Goal: Task Accomplishment & Management: Complete application form

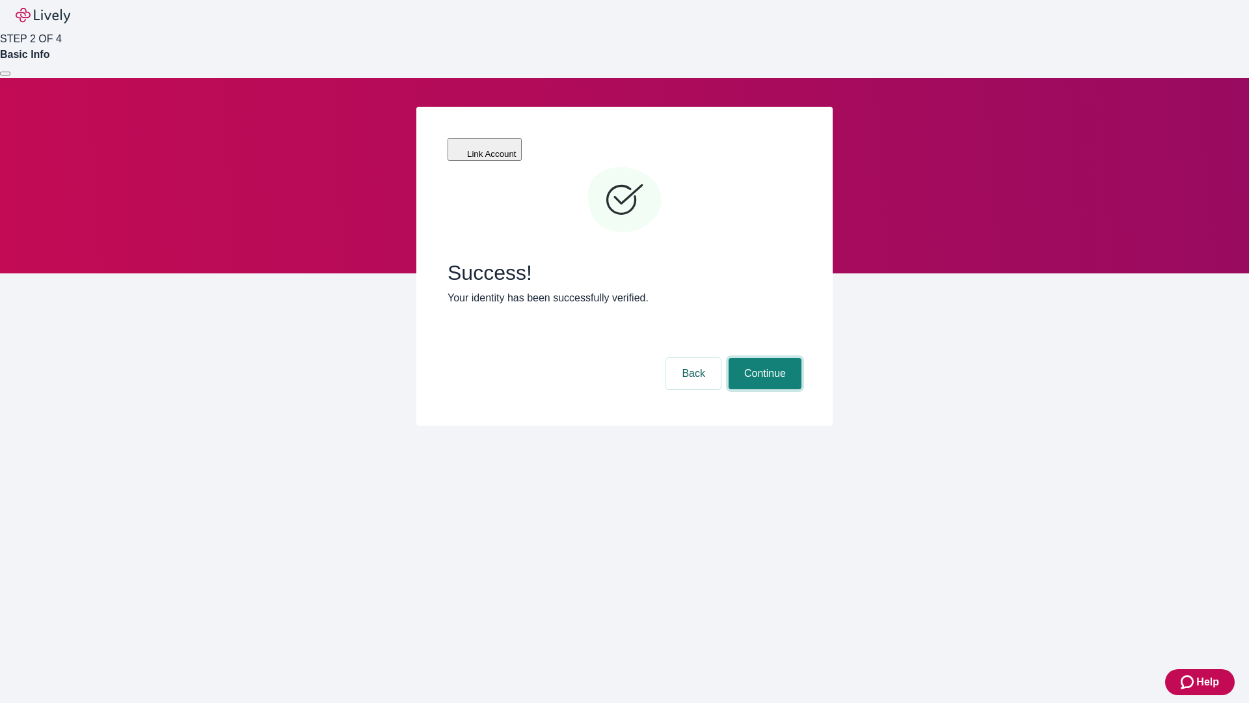
click at [763, 358] on button "Continue" at bounding box center [765, 373] width 73 height 31
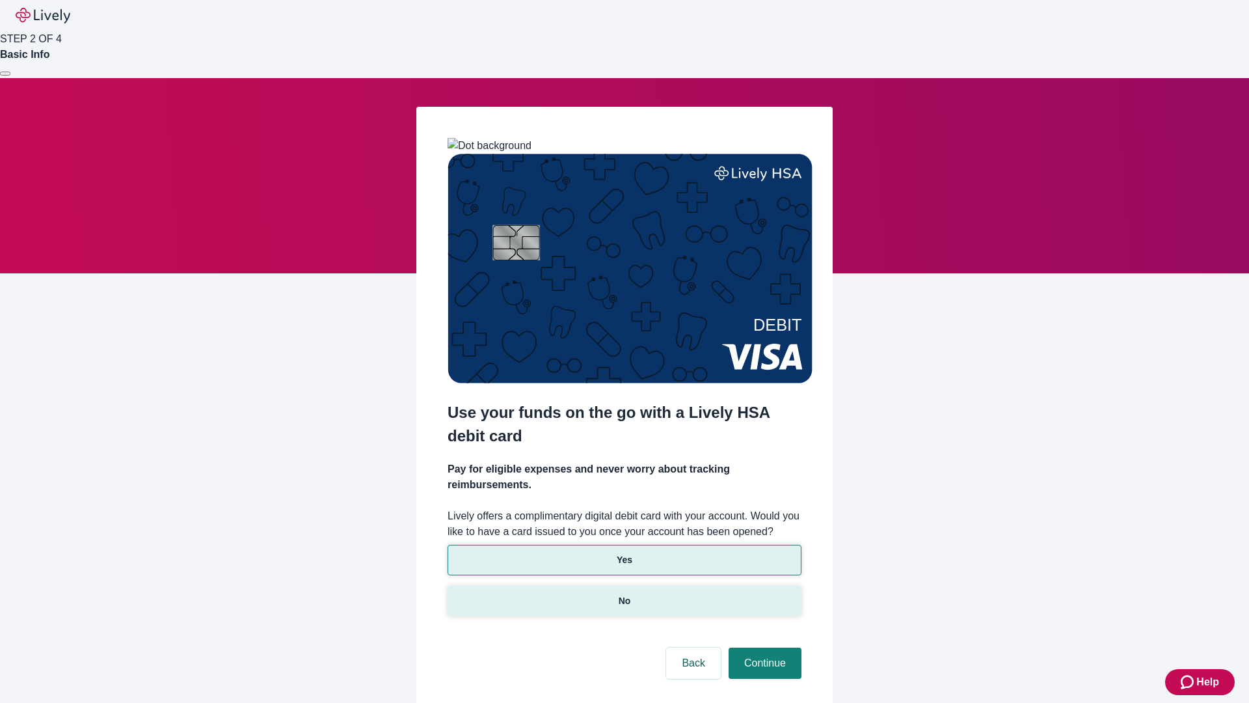
click at [624, 594] on p "No" at bounding box center [625, 601] width 12 height 14
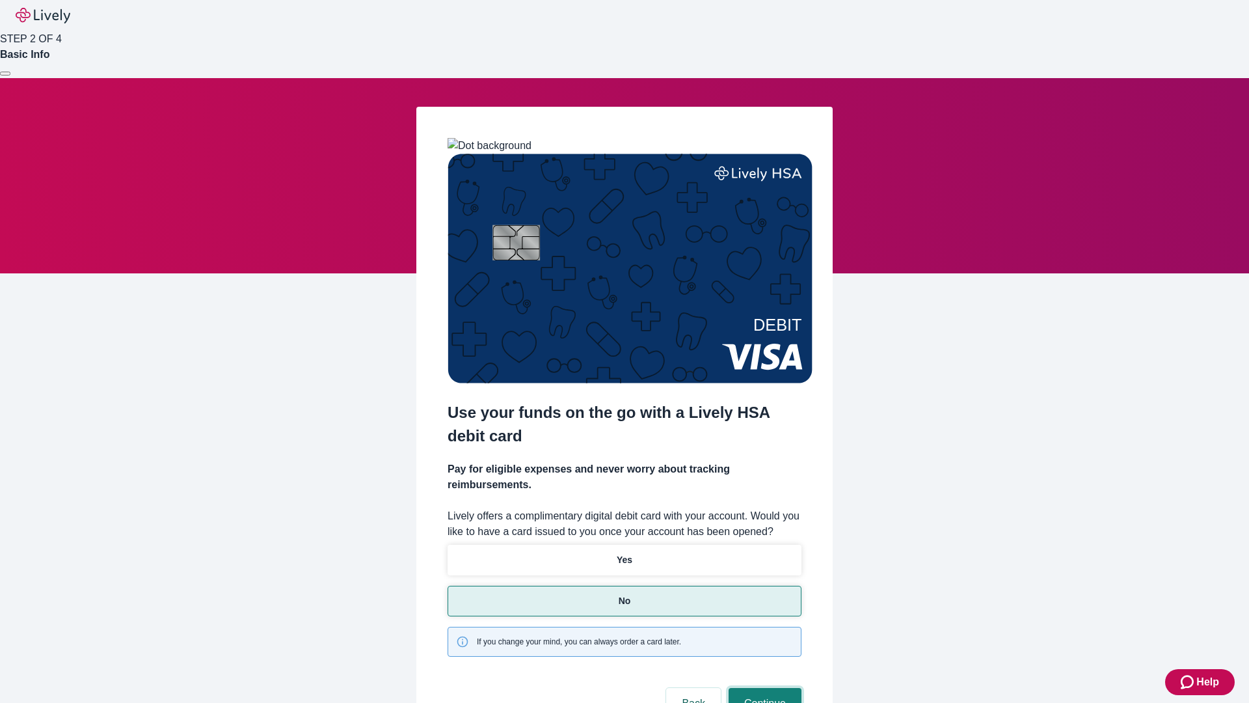
click at [763, 688] on button "Continue" at bounding box center [765, 703] width 73 height 31
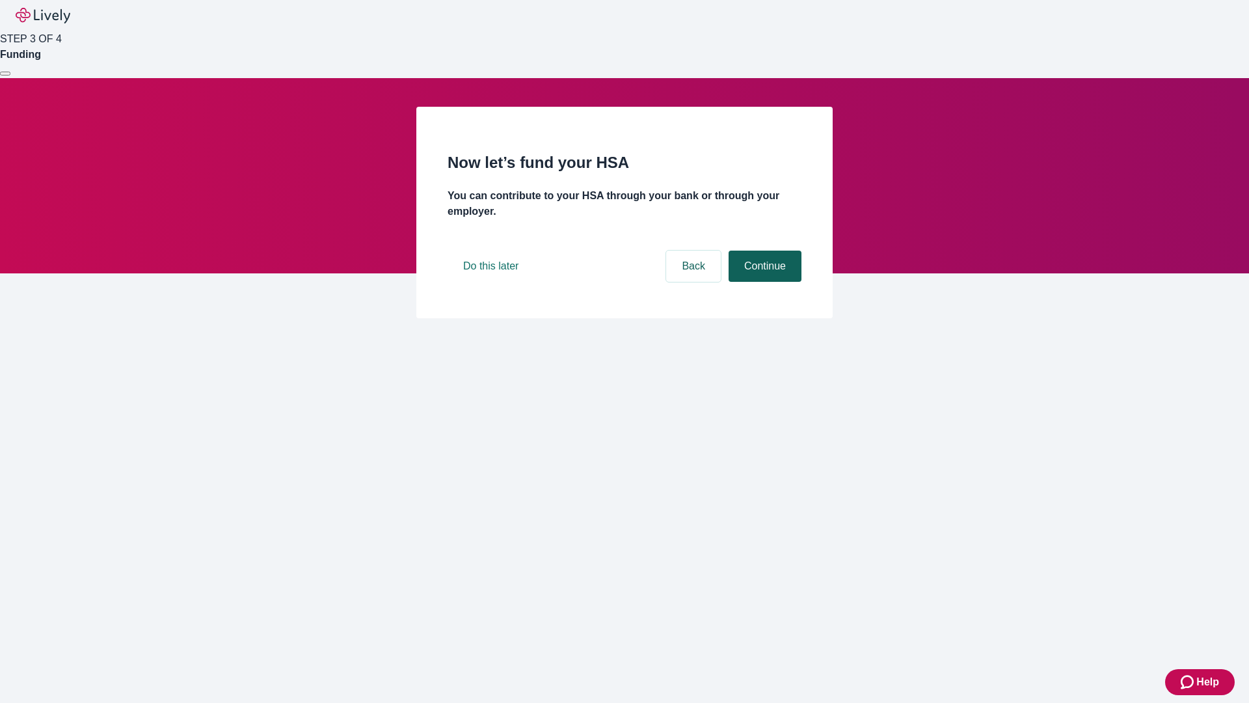
click at [763, 282] on button "Continue" at bounding box center [765, 265] width 73 height 31
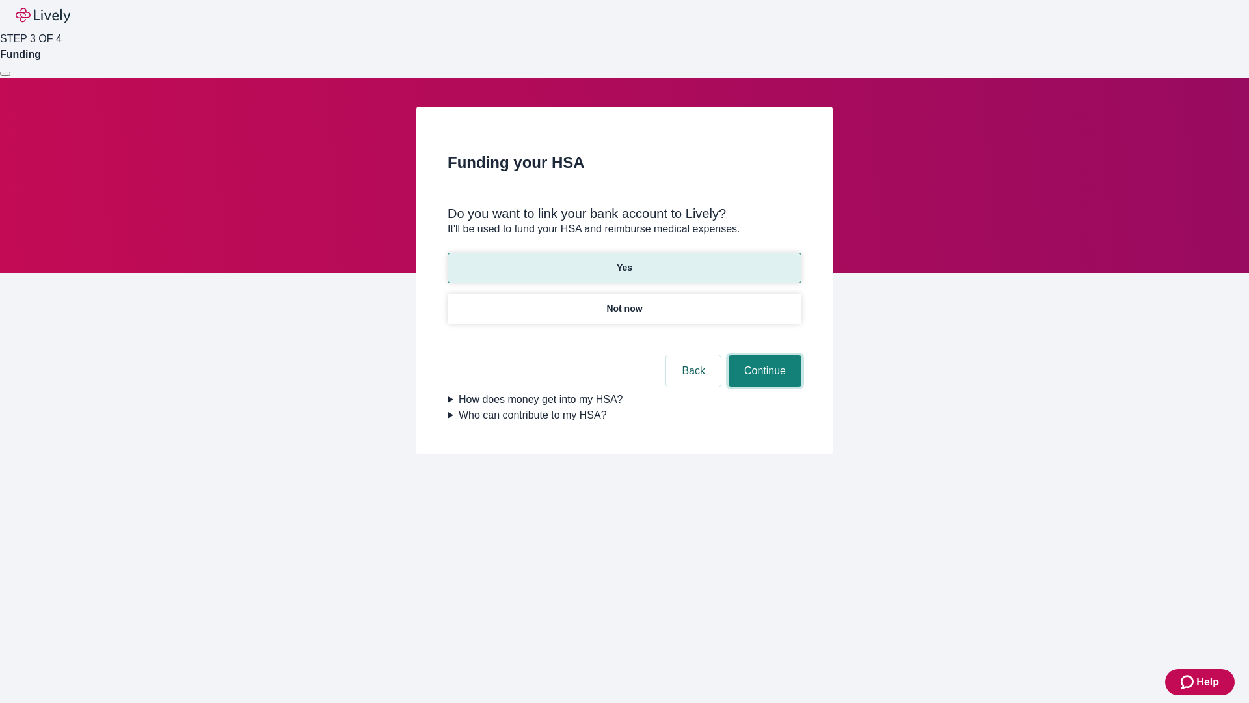
click at [763, 355] on button "Continue" at bounding box center [765, 370] width 73 height 31
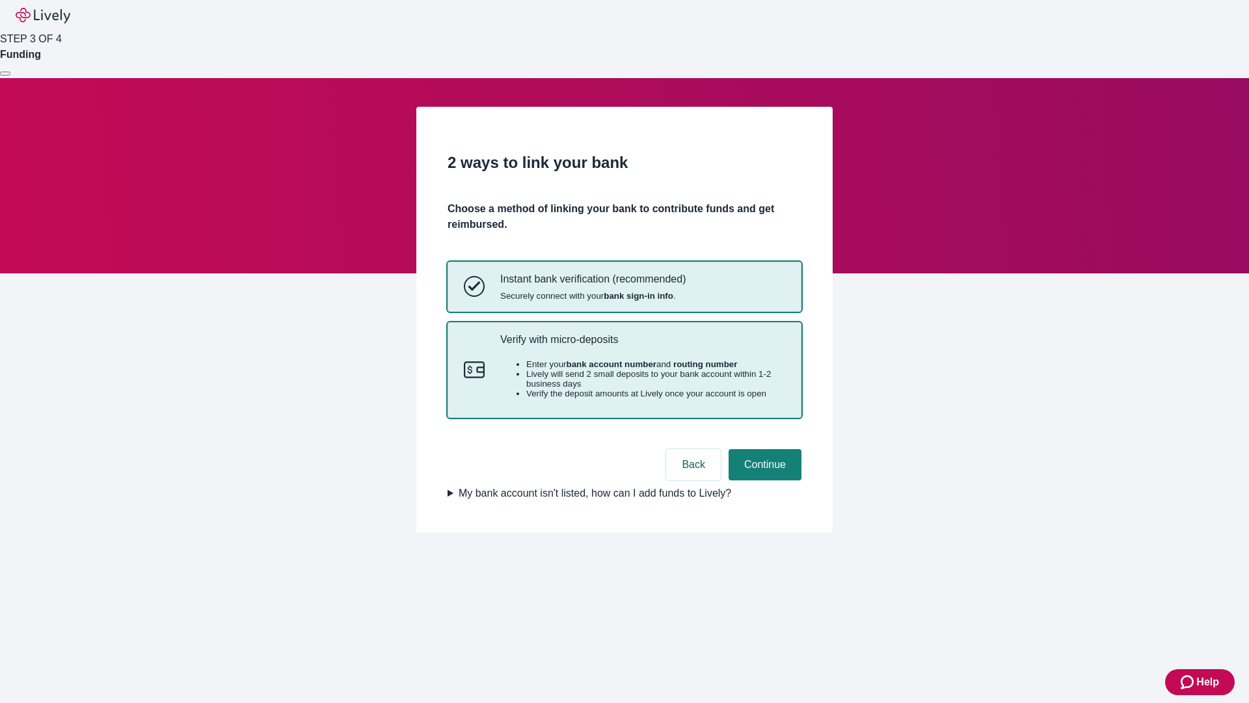
click at [642, 345] on p "Verify with micro-deposits" at bounding box center [642, 339] width 285 height 12
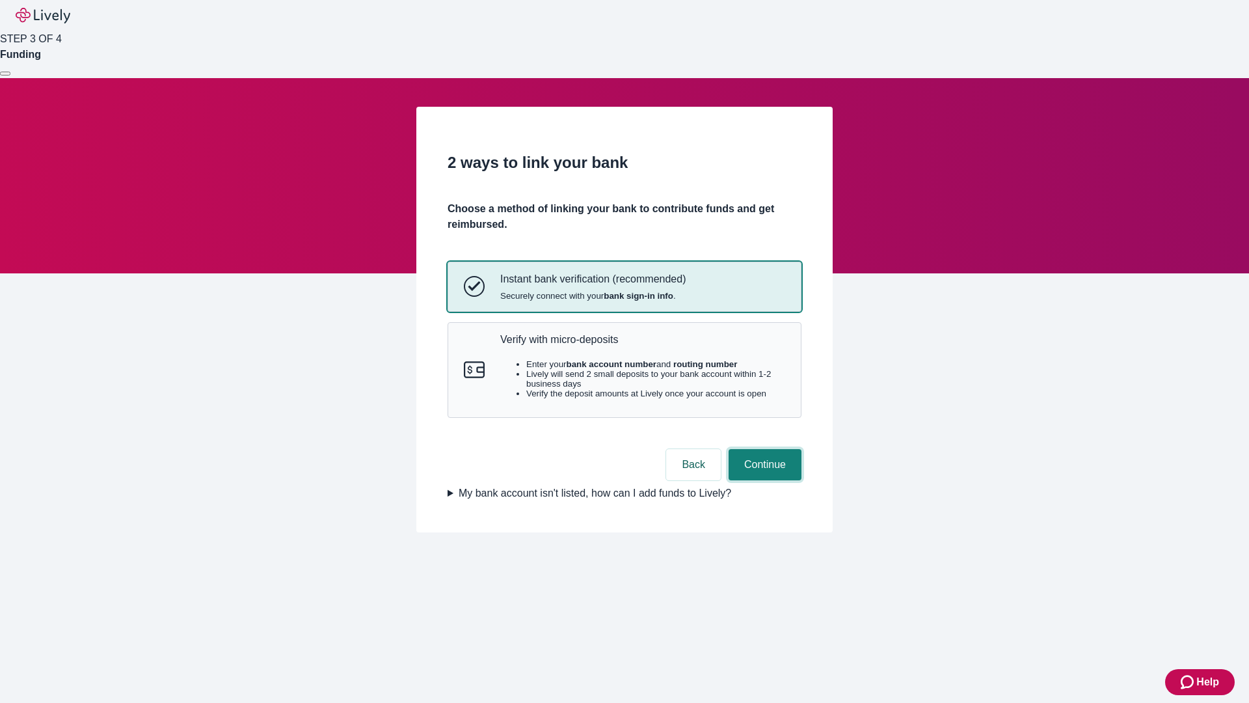
click at [763, 480] on button "Continue" at bounding box center [765, 464] width 73 height 31
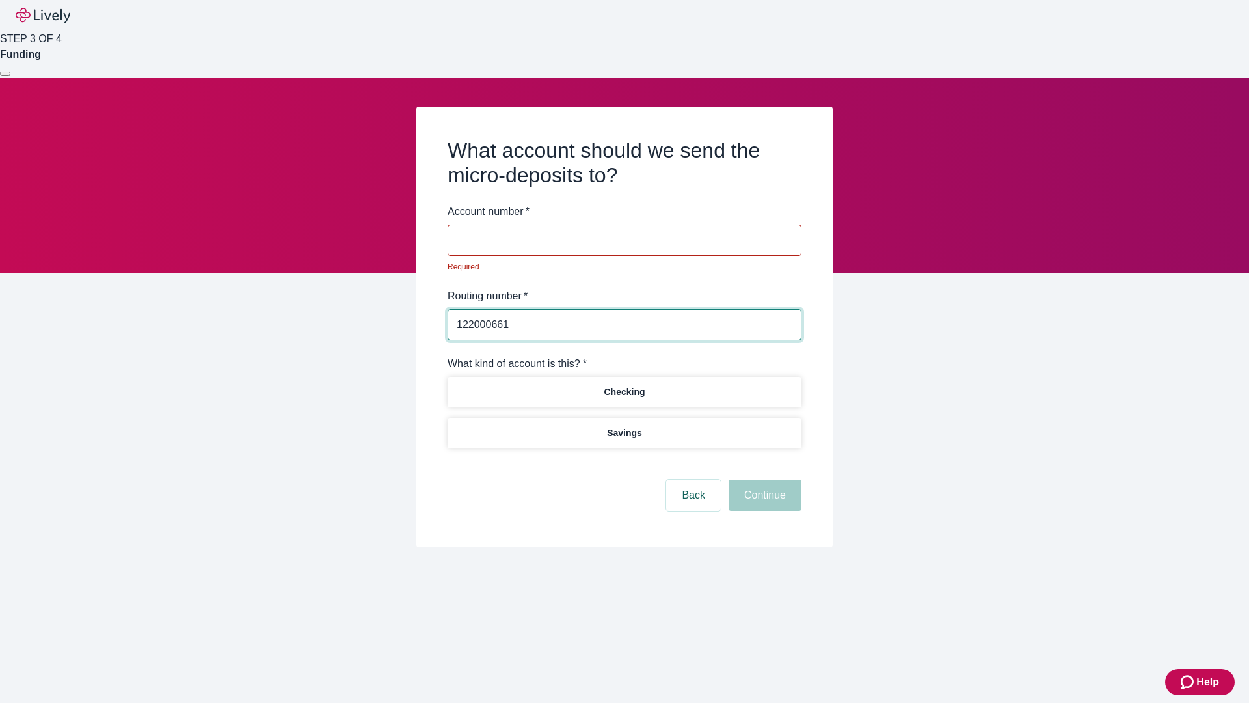
type input "122000661"
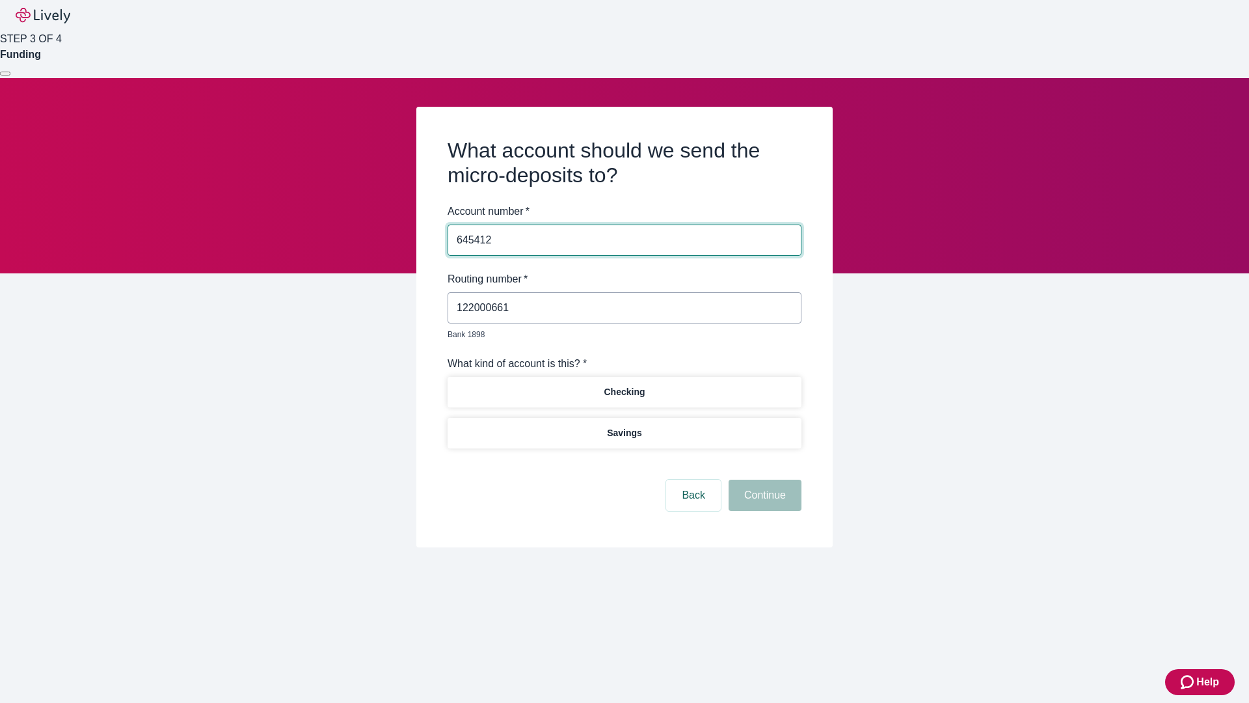
type input "645412"
click at [624, 385] on p "Checking" at bounding box center [624, 392] width 41 height 14
click at [763, 480] on button "Continue" at bounding box center [765, 495] width 73 height 31
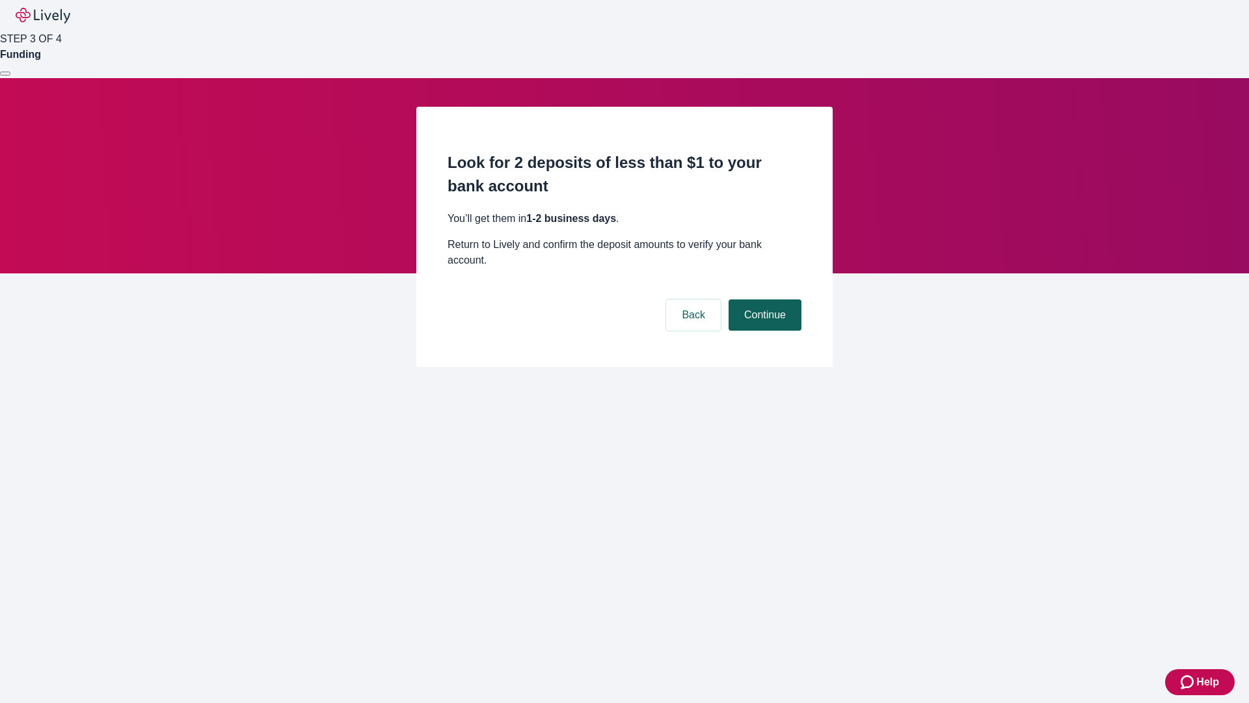
click at [763, 299] on button "Continue" at bounding box center [765, 314] width 73 height 31
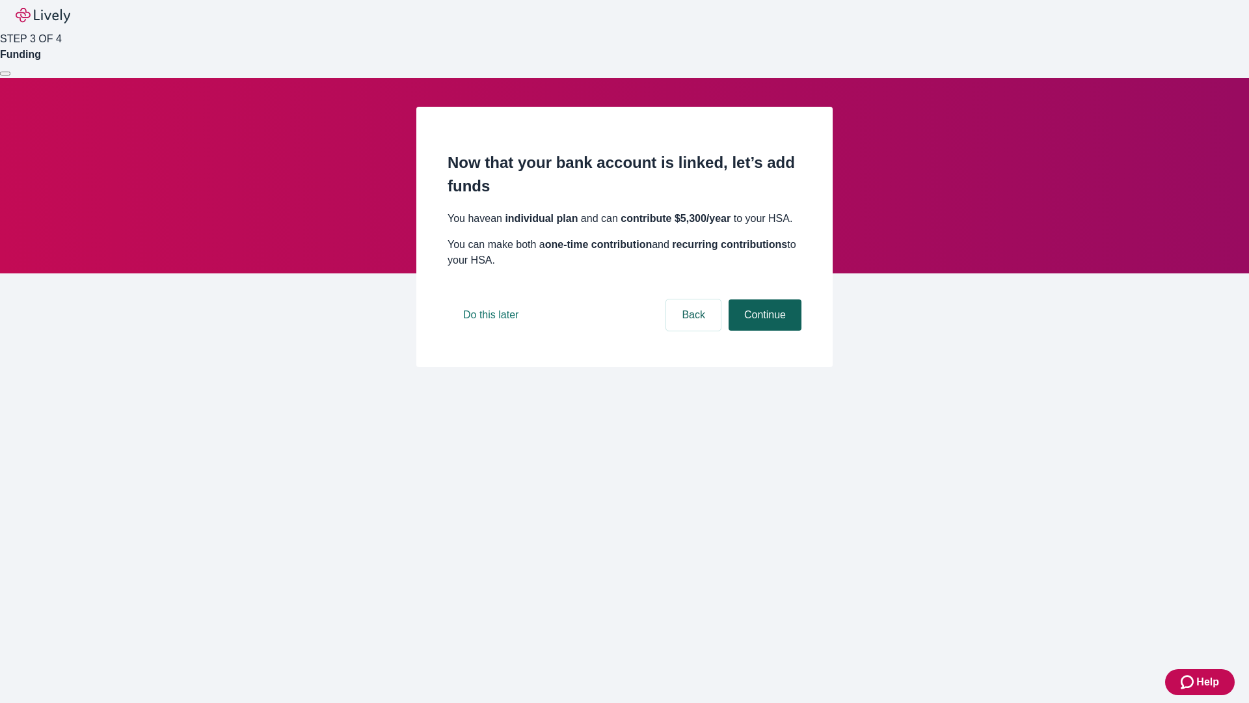
click at [763, 331] on button "Continue" at bounding box center [765, 314] width 73 height 31
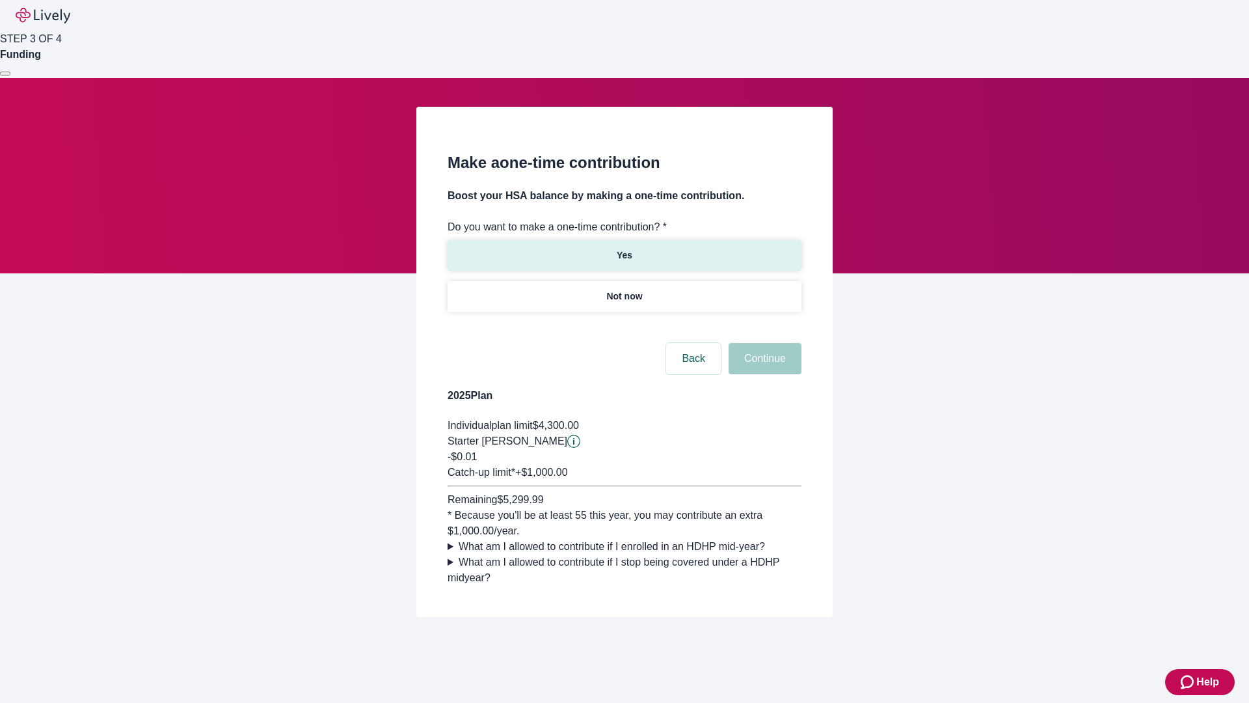
click at [624, 249] on p "Yes" at bounding box center [625, 256] width 16 height 14
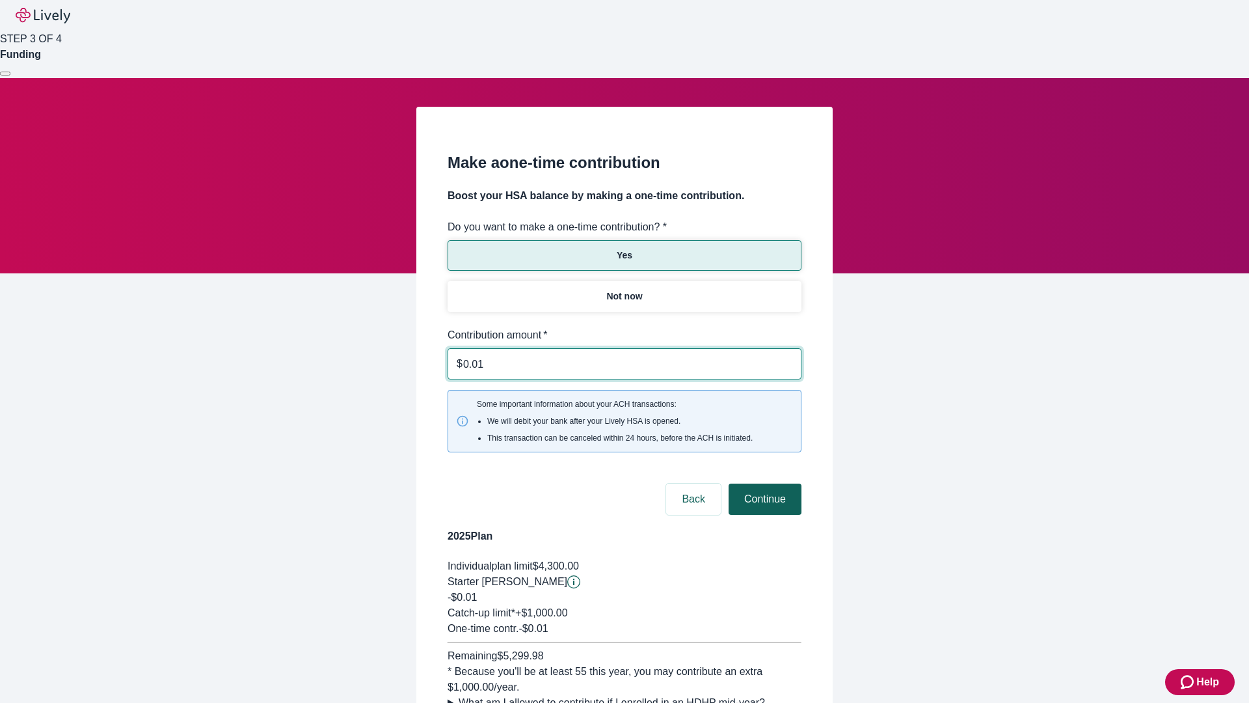
type input "0.01"
click at [763, 483] on button "Continue" at bounding box center [765, 498] width 73 height 31
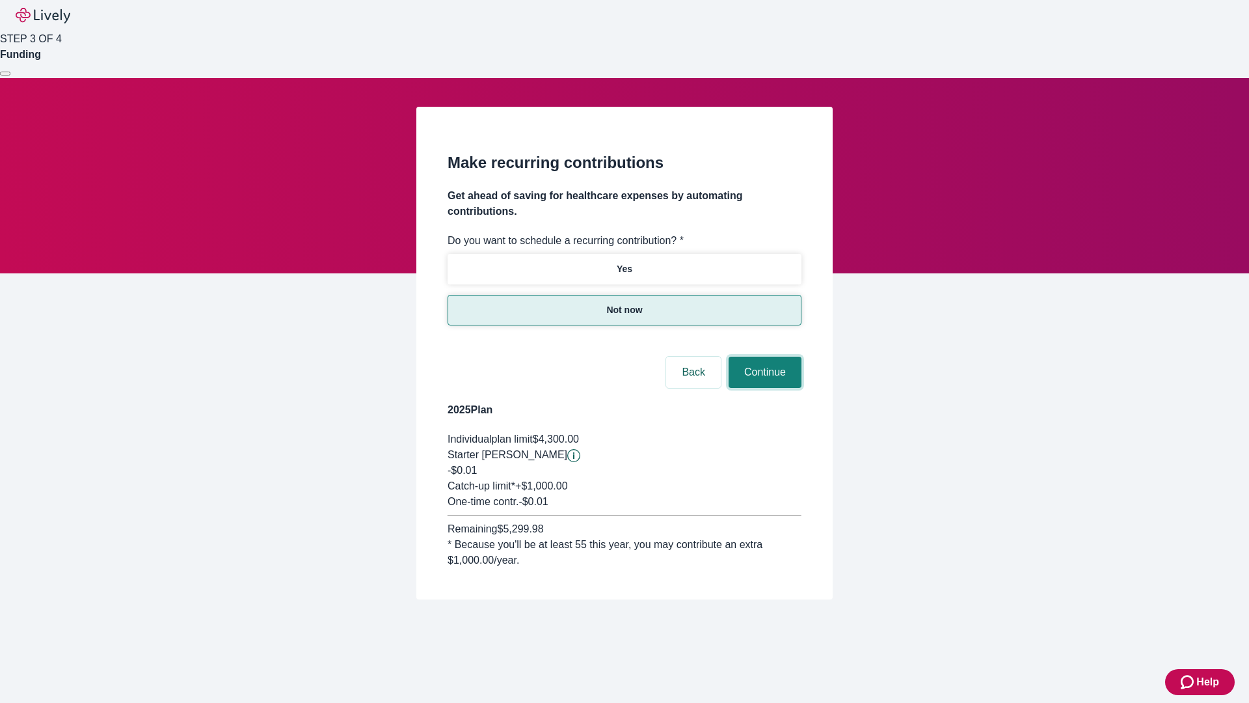
click at [763, 357] on button "Continue" at bounding box center [765, 372] width 73 height 31
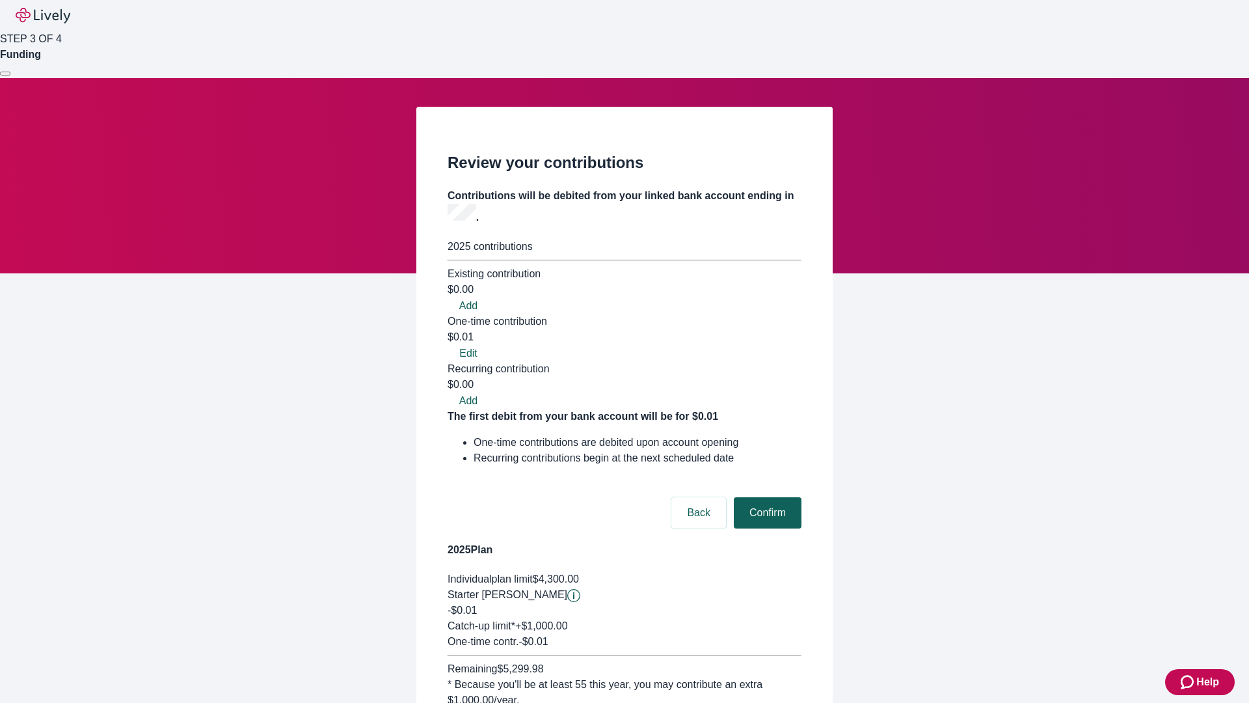
click at [766, 497] on button "Confirm" at bounding box center [768, 512] width 68 height 31
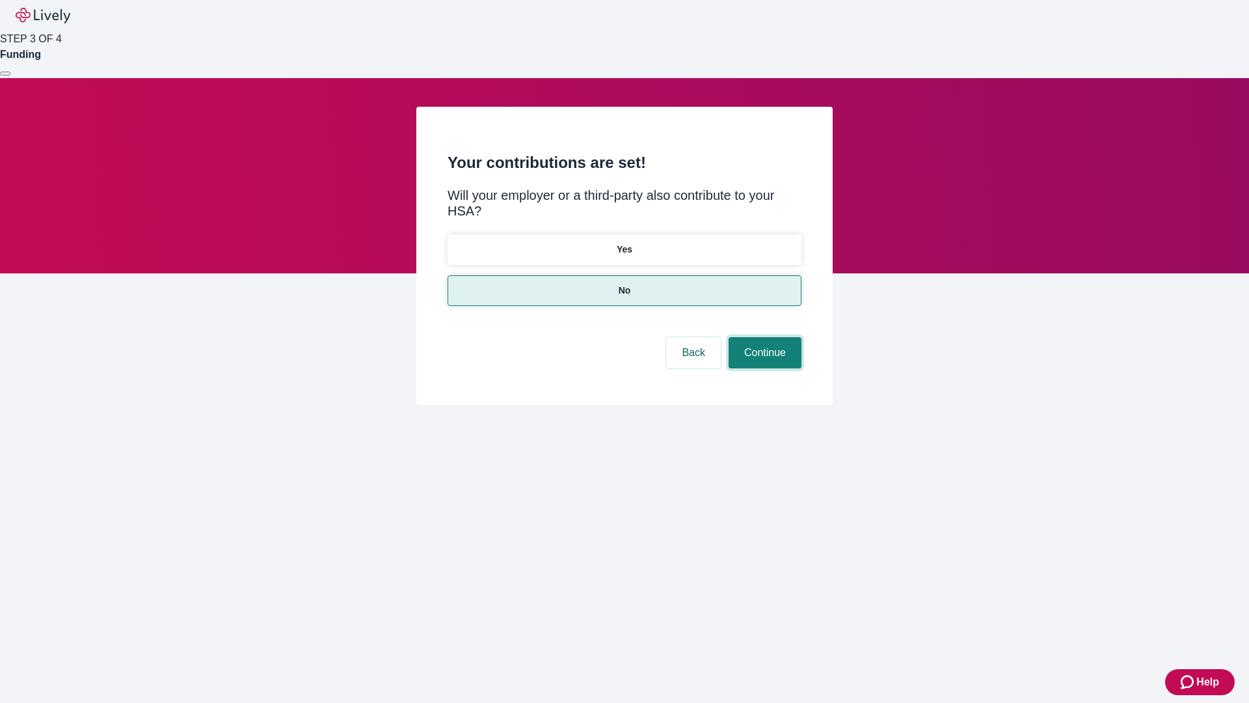
click at [763, 337] on button "Continue" at bounding box center [765, 352] width 73 height 31
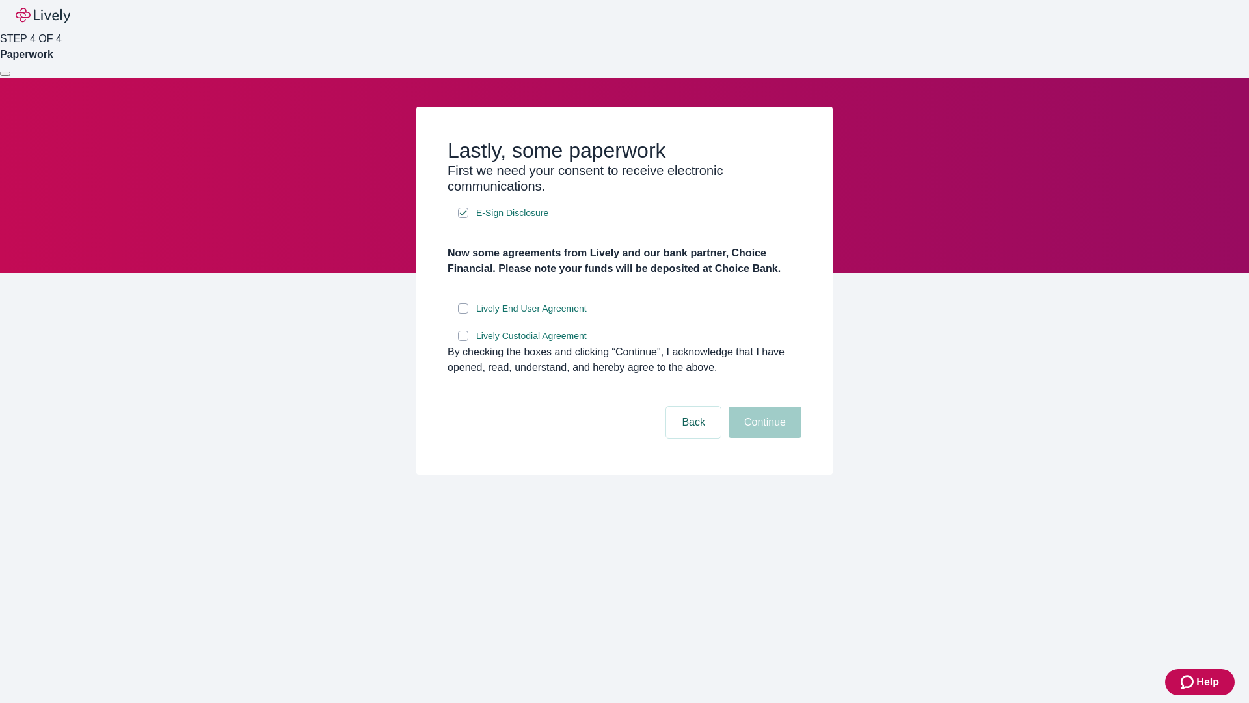
click at [463, 314] on input "Lively End User Agreement" at bounding box center [463, 308] width 10 height 10
checkbox input "true"
click at [463, 341] on input "Lively Custodial Agreement" at bounding box center [463, 336] width 10 height 10
checkbox input "true"
click at [763, 438] on button "Continue" at bounding box center [765, 422] width 73 height 31
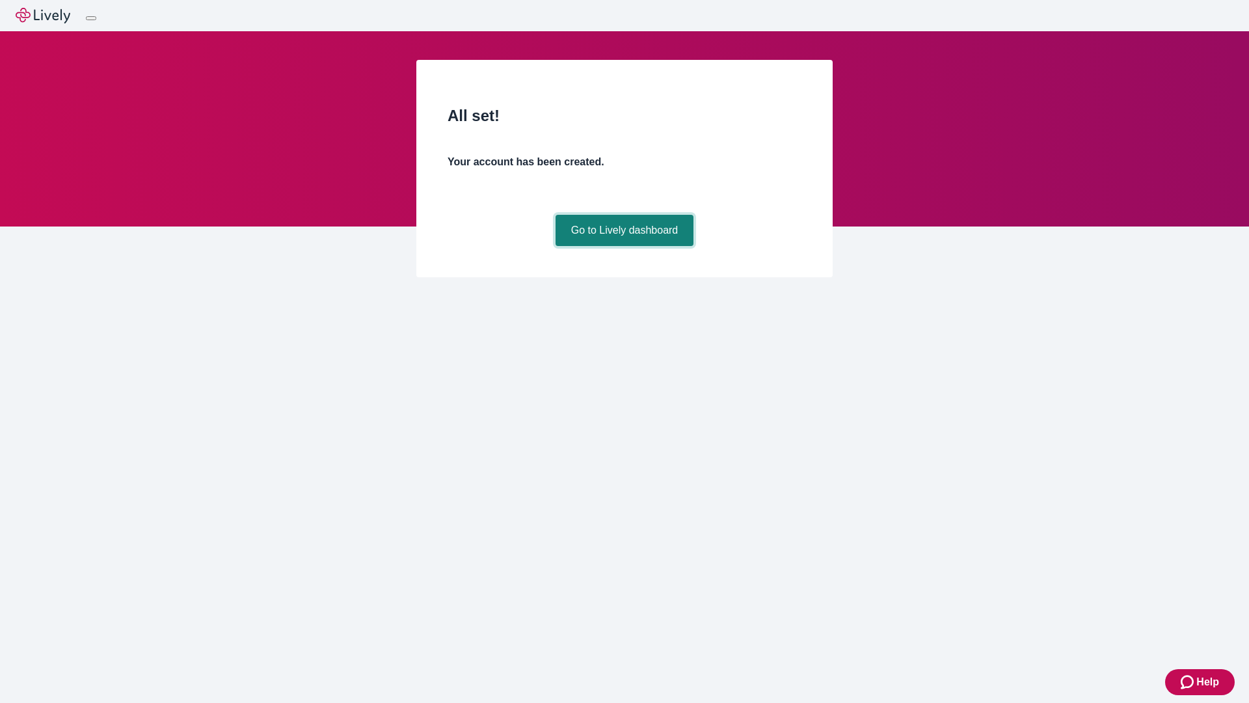
click at [624, 246] on link "Go to Lively dashboard" at bounding box center [625, 230] width 139 height 31
